Goal: Find specific page/section: Find specific page/section

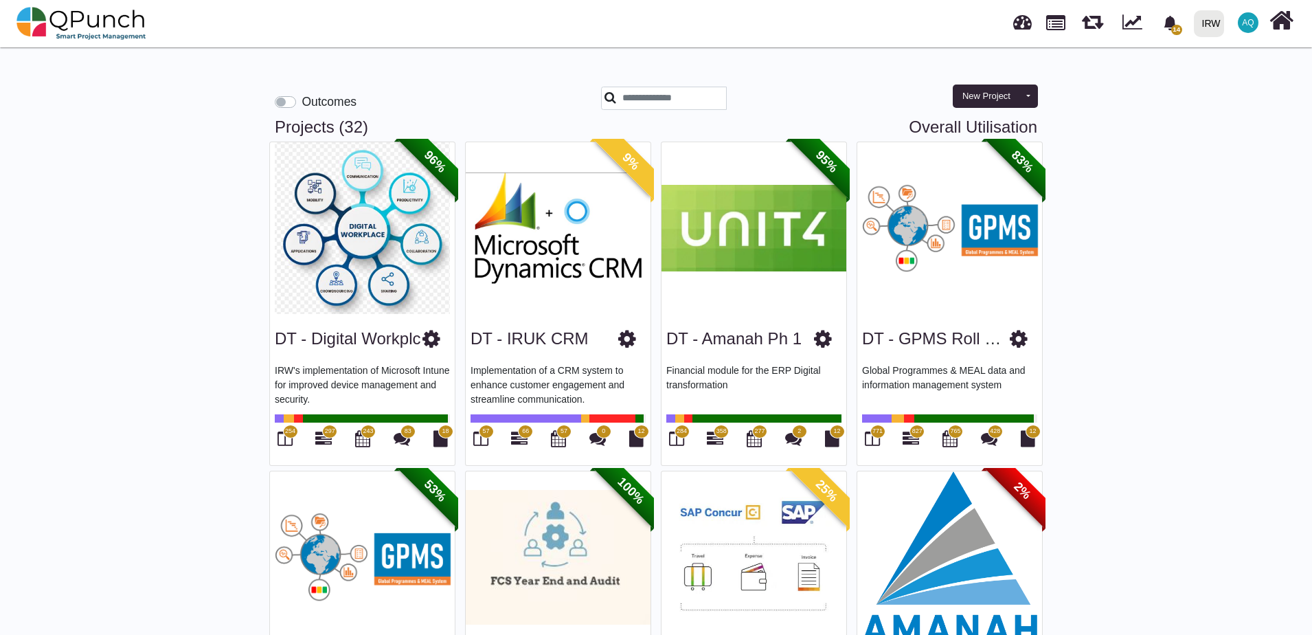
click at [302, 103] on label "Outcomes" at bounding box center [329, 102] width 55 height 18
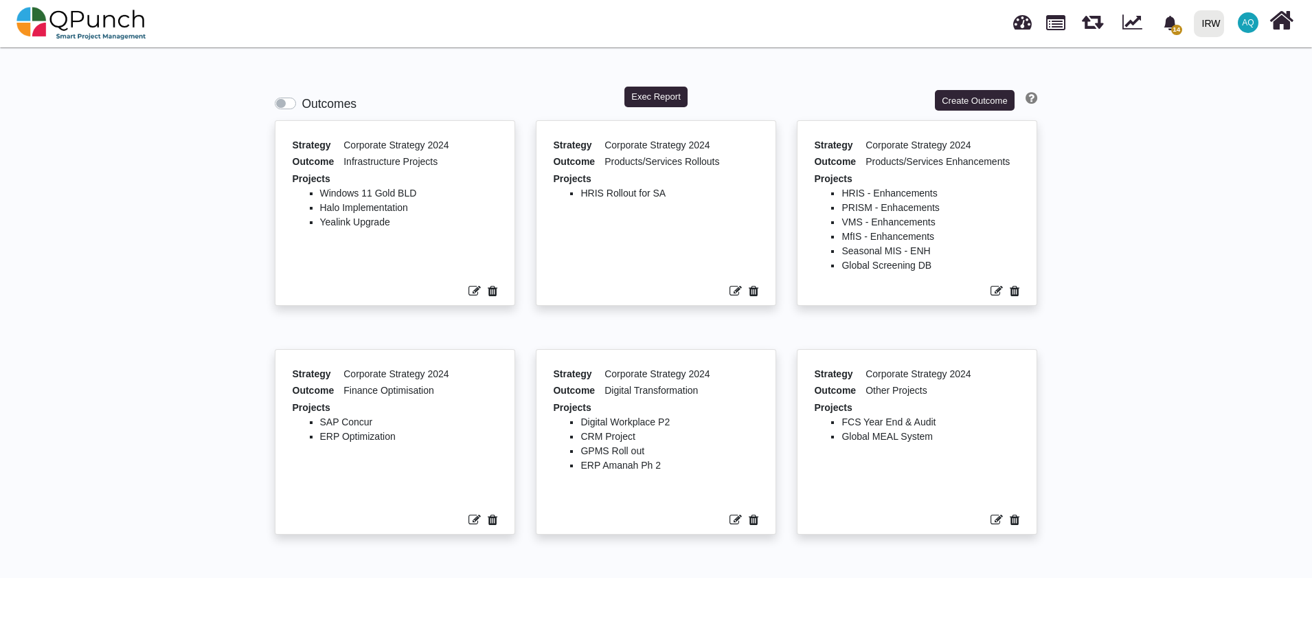
click at [302, 104] on label "Outcomes" at bounding box center [329, 104] width 55 height 18
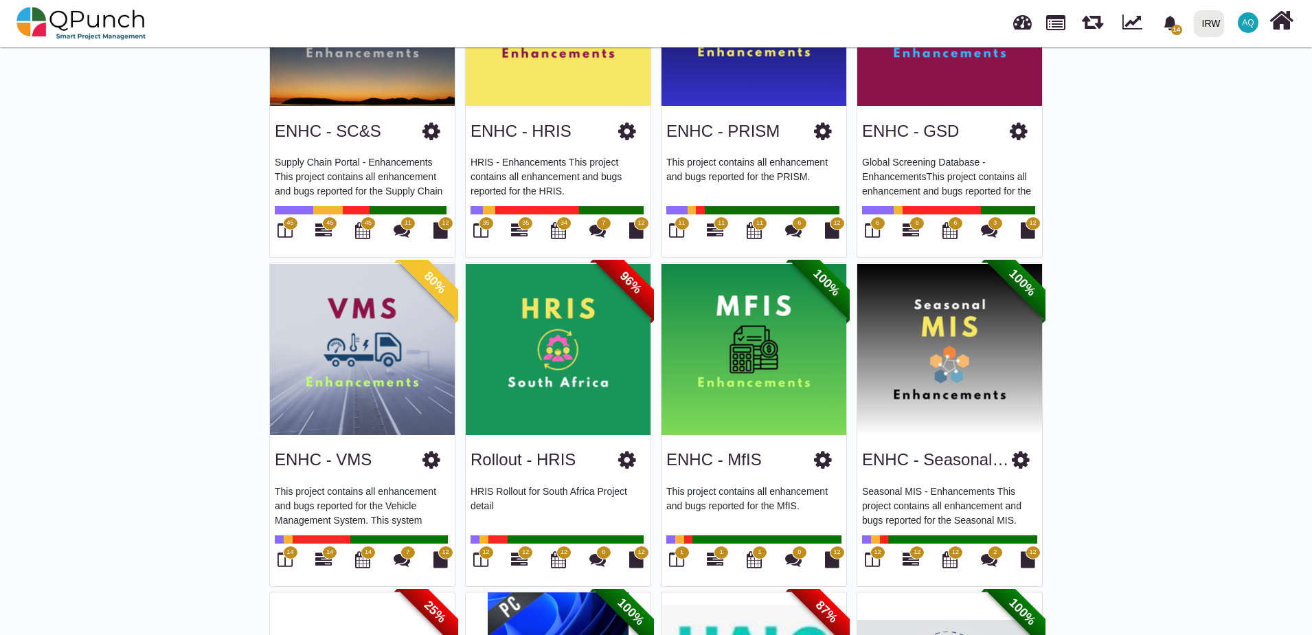
scroll to position [1182, 0]
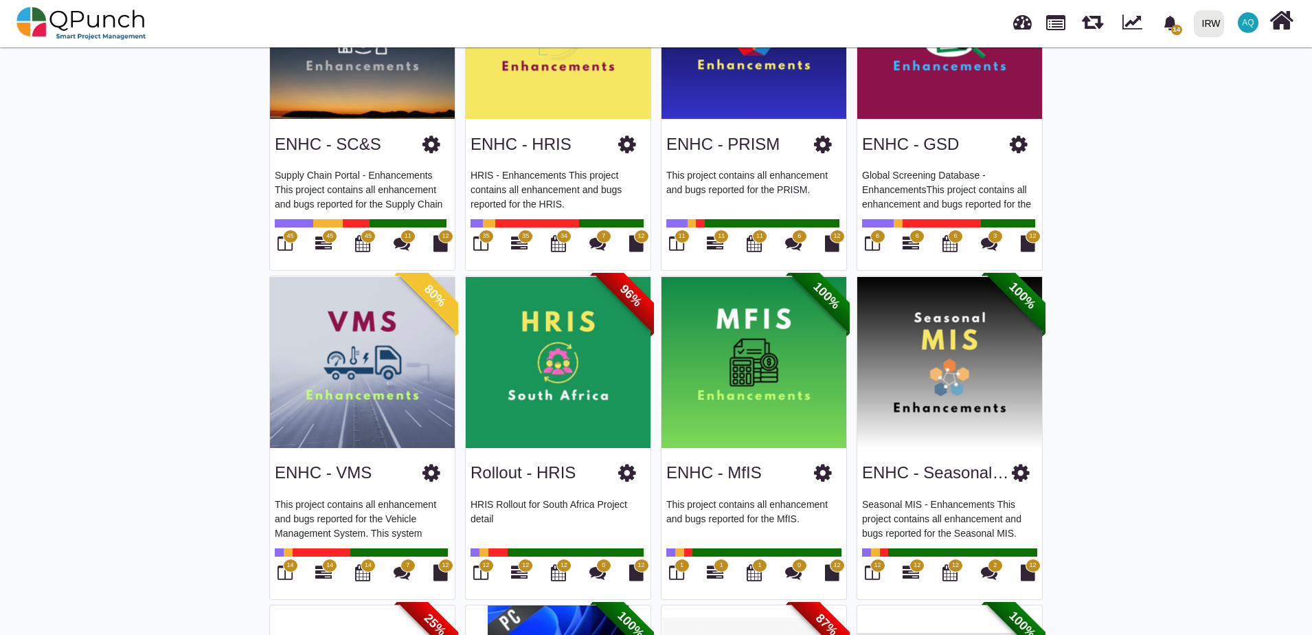
click at [508, 463] on link "Rollout - HRIS" at bounding box center [523, 472] width 105 height 19
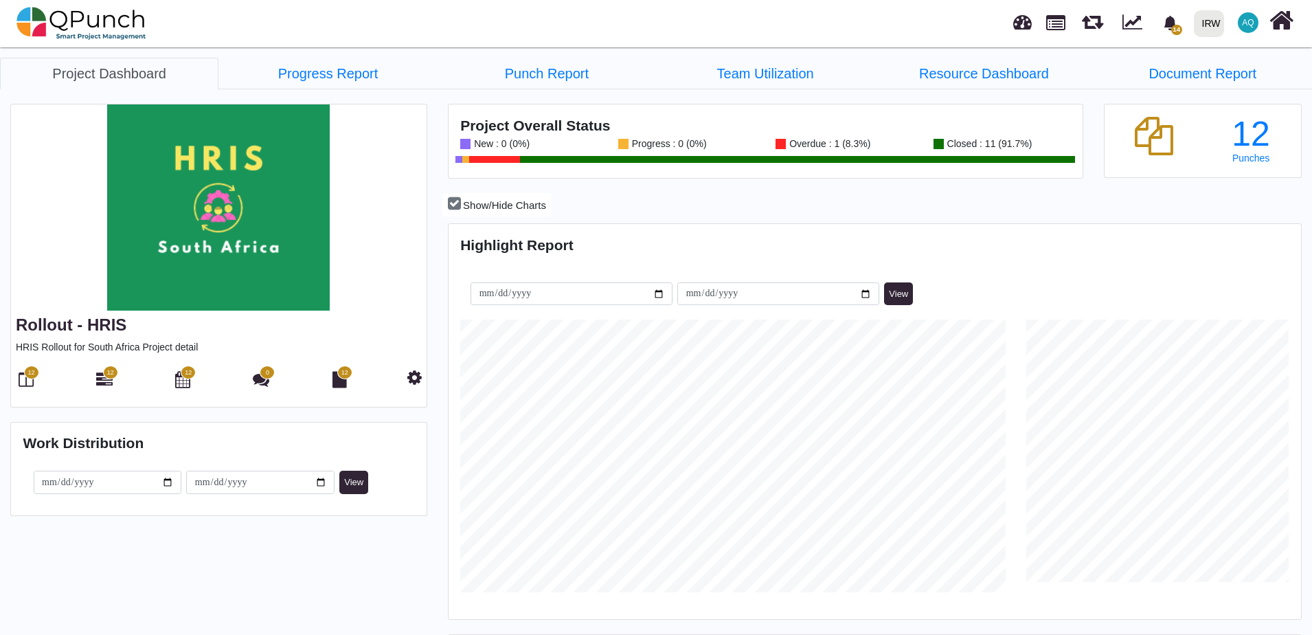
scroll to position [377, 850]
click at [111, 377] on span "12" at bounding box center [110, 373] width 7 height 10
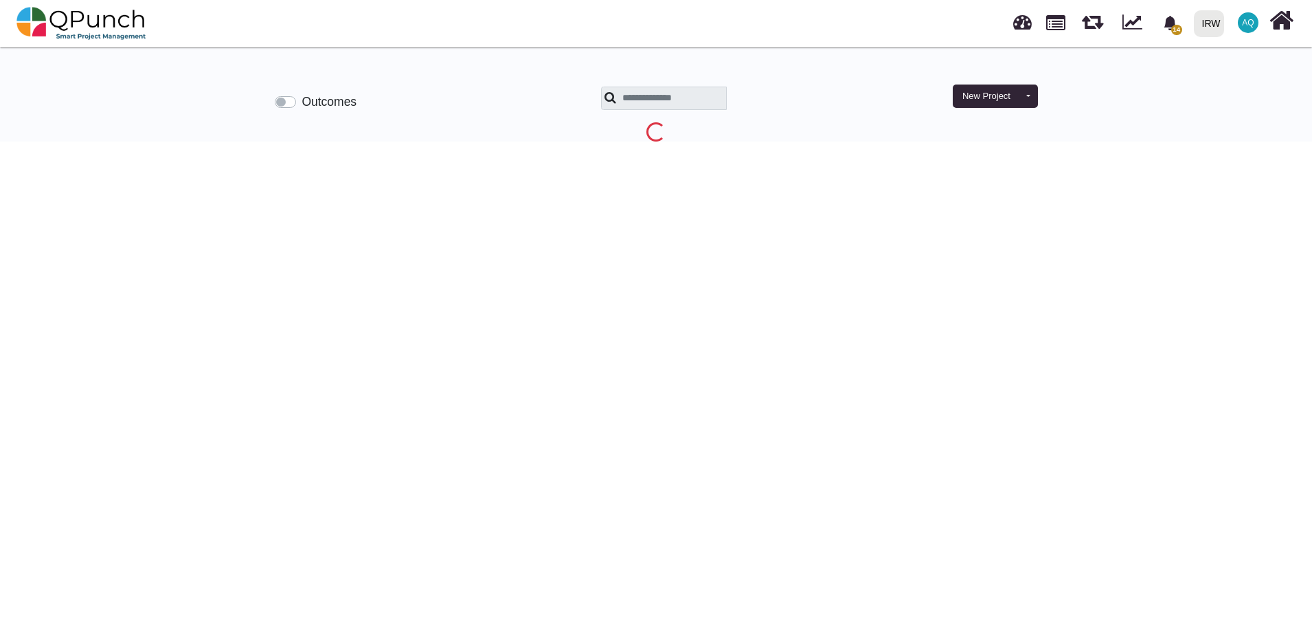
scroll to position [44, 0]
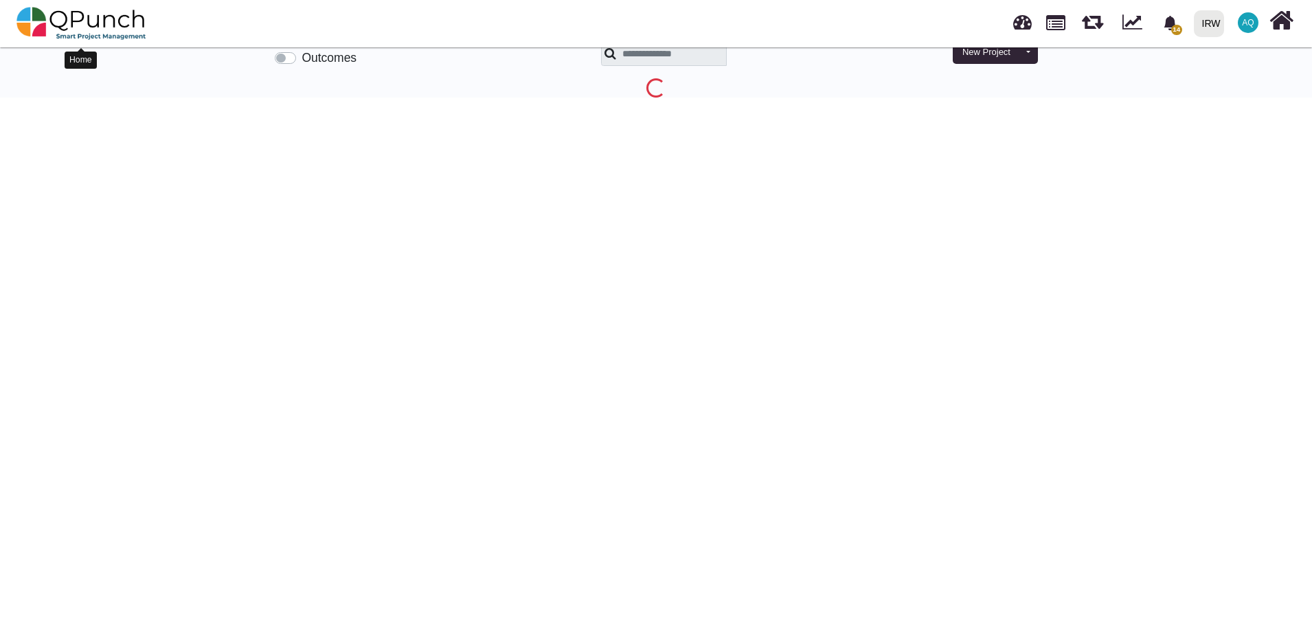
click at [133, 28] on img at bounding box center [81, 23] width 130 height 41
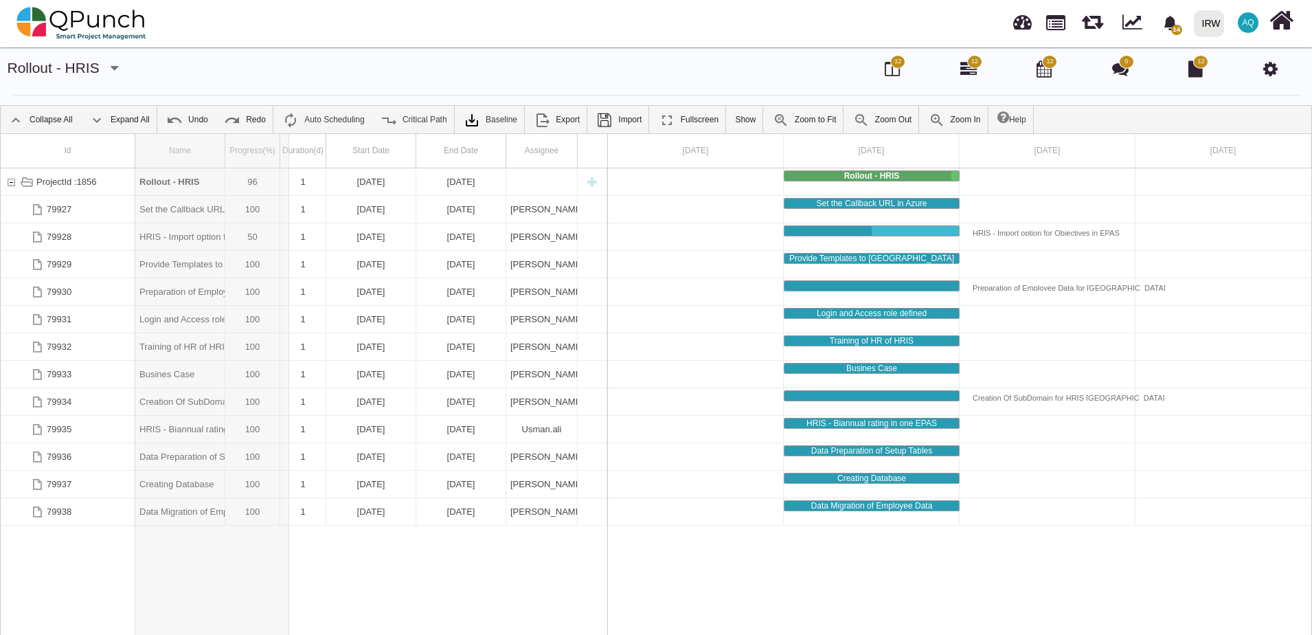
drag, startPoint x: 227, startPoint y: 149, endPoint x: 290, endPoint y: 153, distance: 63.3
